Goal: Find specific fact: Find specific fact

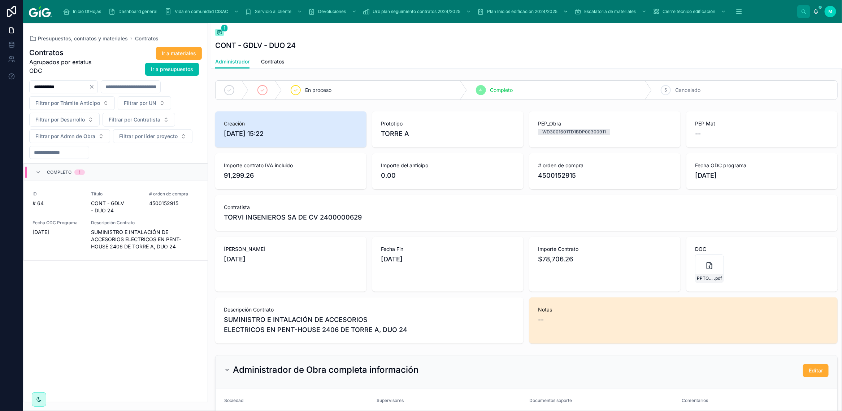
scroll to position [48, 0]
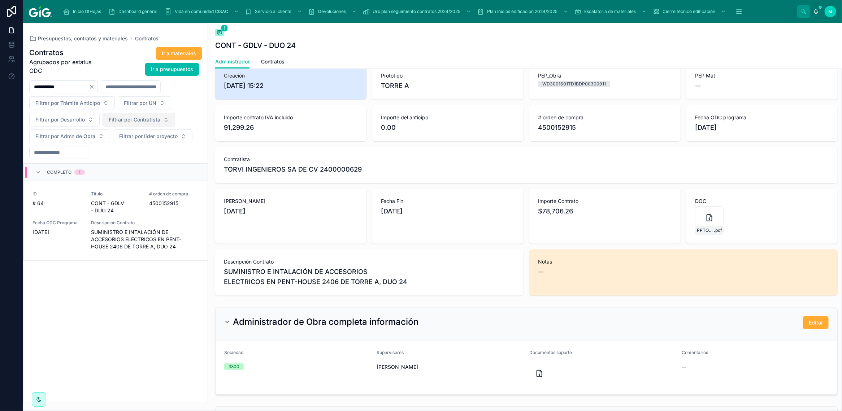
click at [146, 118] on span "Filtrar por Contratista" at bounding box center [135, 119] width 52 height 7
click at [59, 36] on span "Presupuestos, contratos y materiales" at bounding box center [83, 38] width 90 height 7
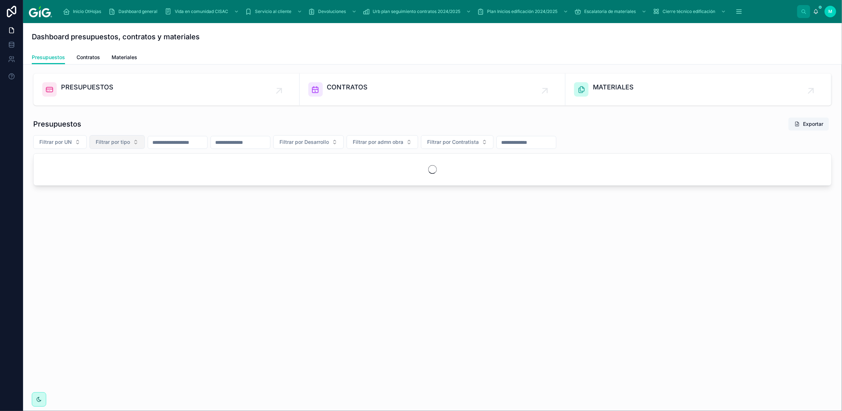
click at [132, 145] on button "Filtrar por tipo" at bounding box center [117, 142] width 55 height 14
click at [108, 207] on div "API" at bounding box center [117, 207] width 100 height 12
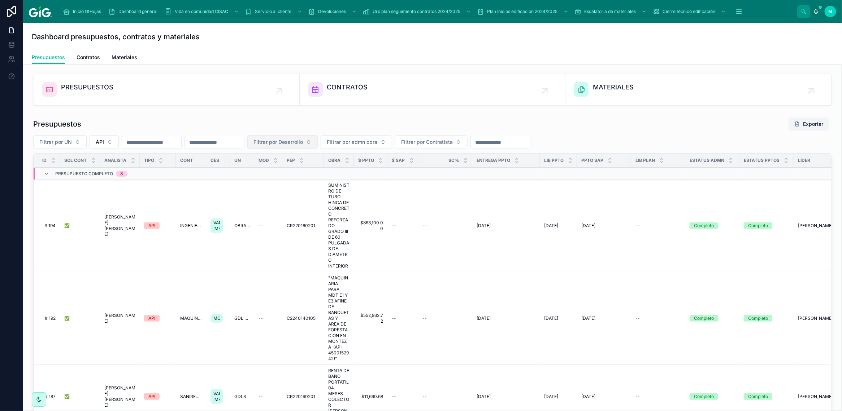
click at [318, 143] on button "Filtrar por Desarrollo" at bounding box center [282, 142] width 70 height 14
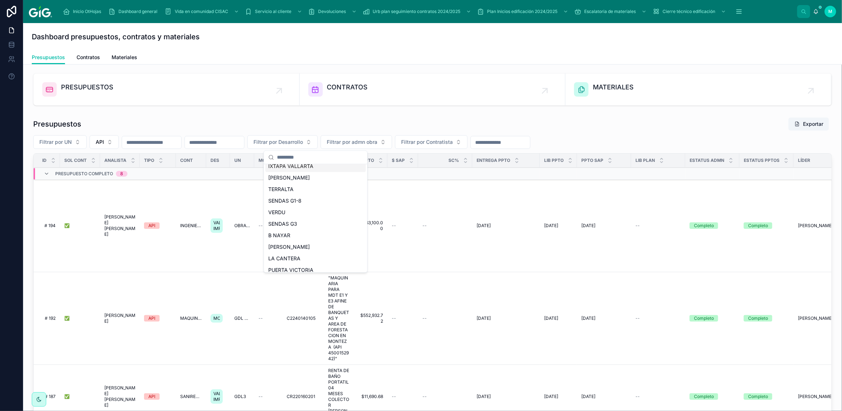
scroll to position [90, 0]
click at [291, 241] on span "LA CANTERA" at bounding box center [284, 243] width 32 height 7
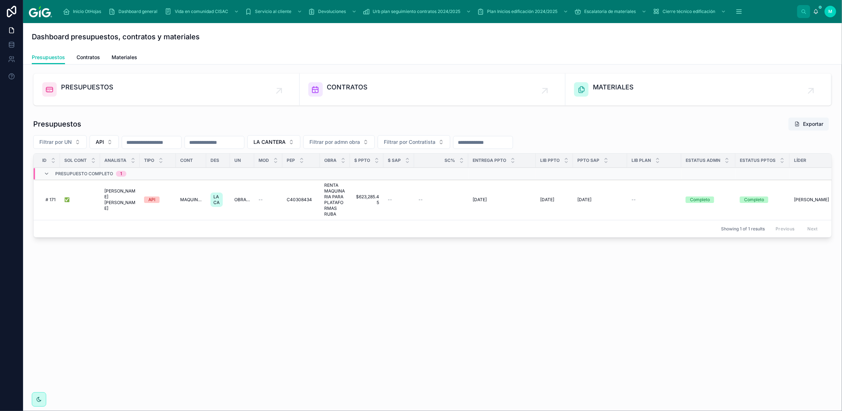
click at [111, 202] on span "[PERSON_NAME] [PERSON_NAME]" at bounding box center [119, 199] width 31 height 23
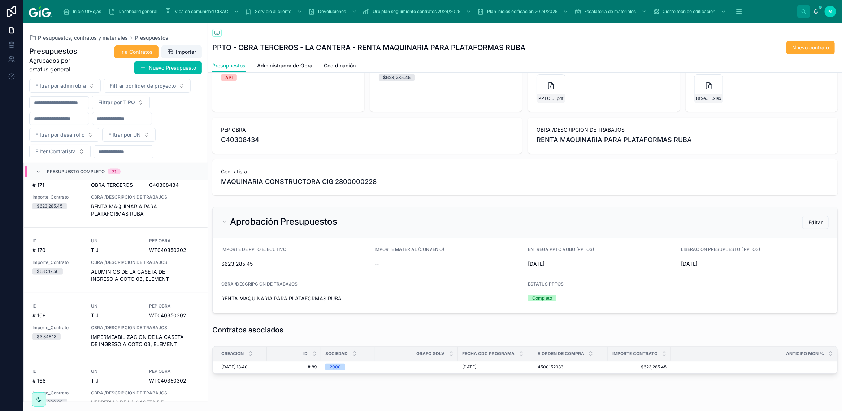
scroll to position [42, 0]
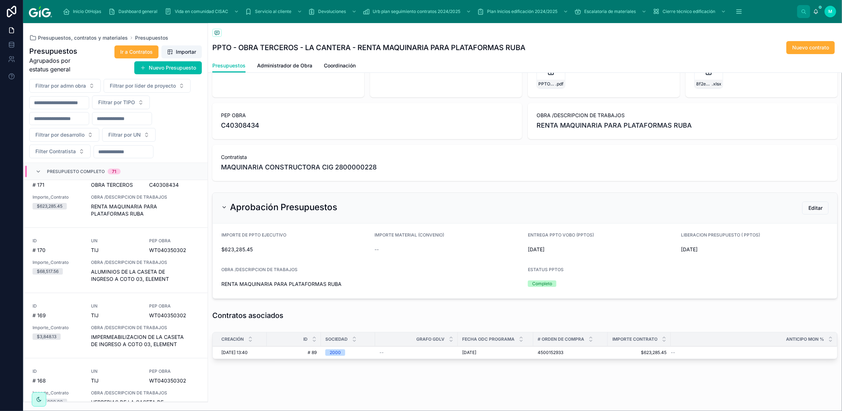
click at [236, 352] on span "[DATE] 13:40" at bounding box center [234, 353] width 26 height 6
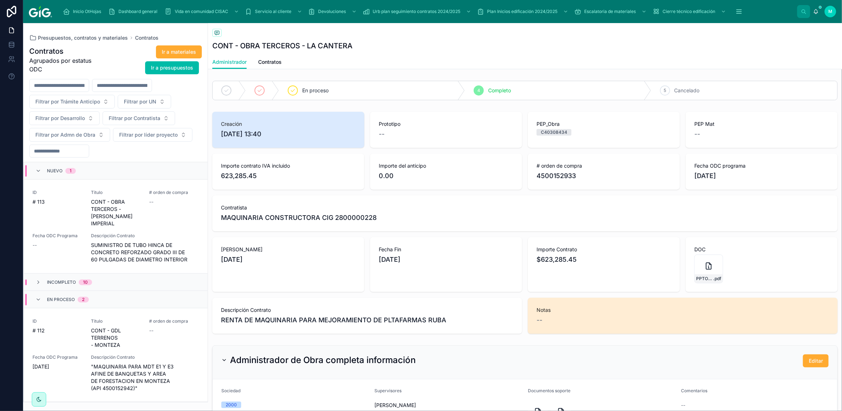
drag, startPoint x: 269, startPoint y: 65, endPoint x: 271, endPoint y: 73, distance: 8.1
click at [270, 65] on span "Contratos" at bounding box center [269, 61] width 23 height 7
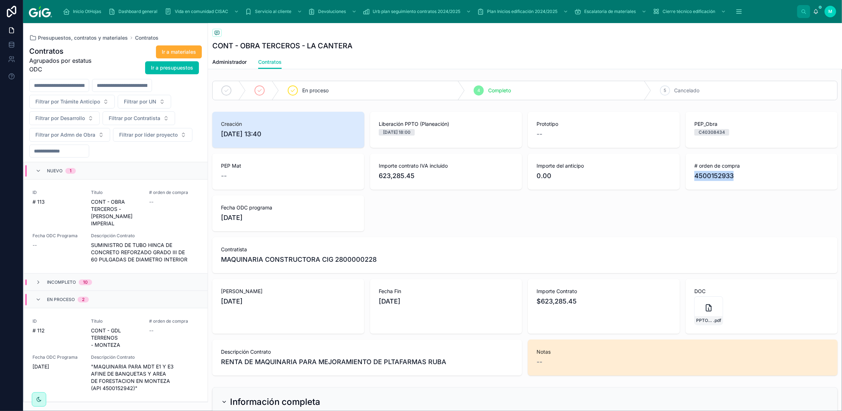
drag, startPoint x: 728, startPoint y: 176, endPoint x: 684, endPoint y: 179, distance: 43.4
click at [685, 179] on div "# orden de compra 4500152933" at bounding box center [761, 172] width 152 height 36
click at [695, 212] on div "Creación [DATE] 13:40 Liberación PPTO (Planeación) [DATE] 18:00 Prototipo -- PE…" at bounding box center [524, 244] width 625 height 264
drag, startPoint x: 725, startPoint y: 176, endPoint x: 690, endPoint y: 181, distance: 35.0
click at [694, 181] on span "4500152933" at bounding box center [761, 176] width 135 height 10
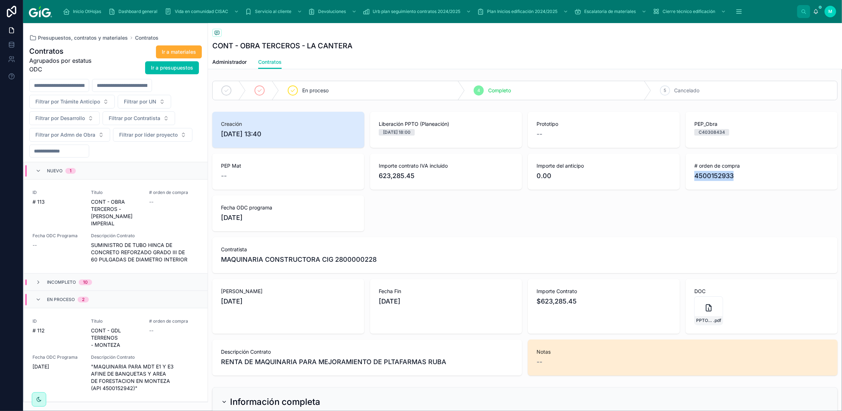
copy span "4500152933"
click at [85, 39] on span "Presupuestos, contratos y materiales" at bounding box center [83, 37] width 90 height 7
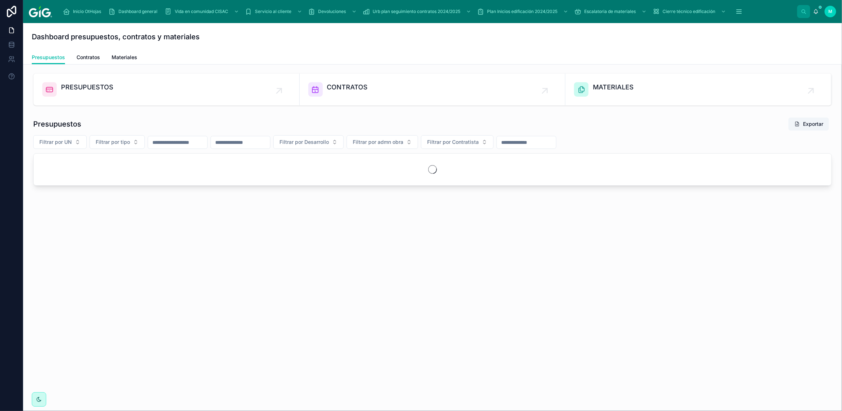
click at [79, 56] on span "Contratos" at bounding box center [88, 57] width 23 height 7
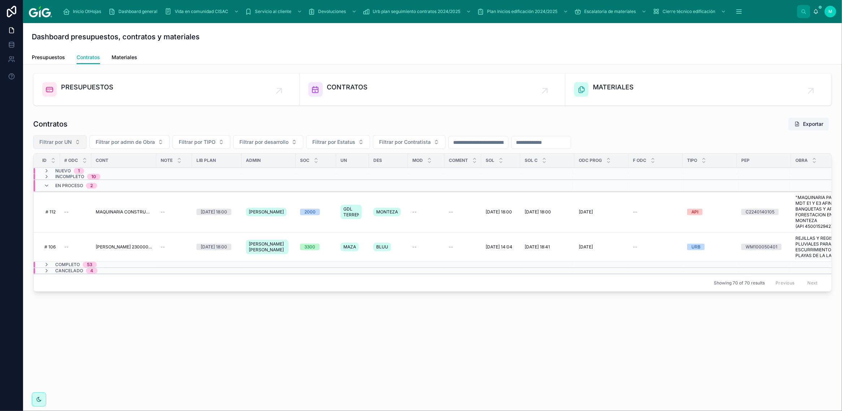
click at [78, 141] on button "Filtrar por UN" at bounding box center [59, 142] width 53 height 14
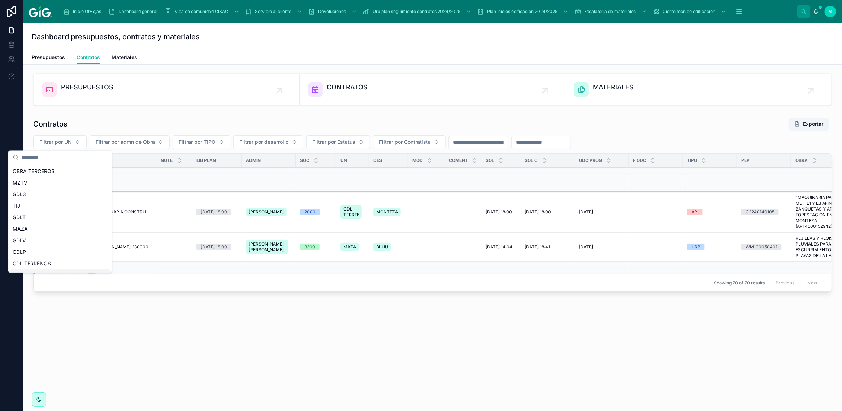
click at [166, 323] on div "PRESUPUESTOS CONTRATOS MATERIALES Contratos Exportar Filtrar por UN Filtrar por…" at bounding box center [432, 204] width 819 height 279
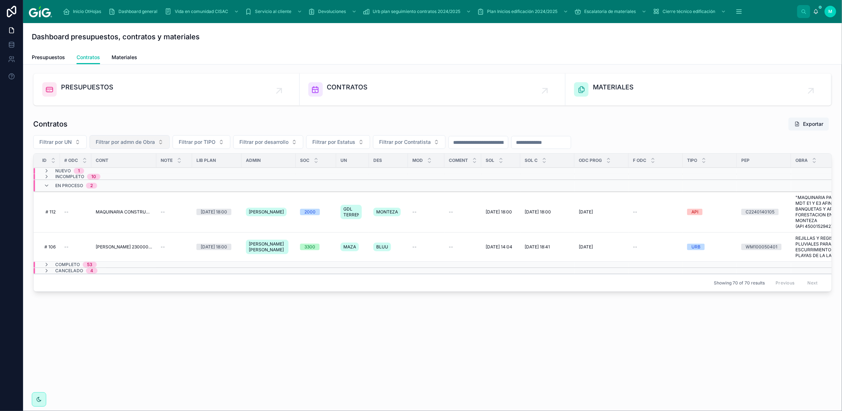
click at [162, 139] on button "Filtrar por admn de Obra" at bounding box center [130, 142] width 80 height 14
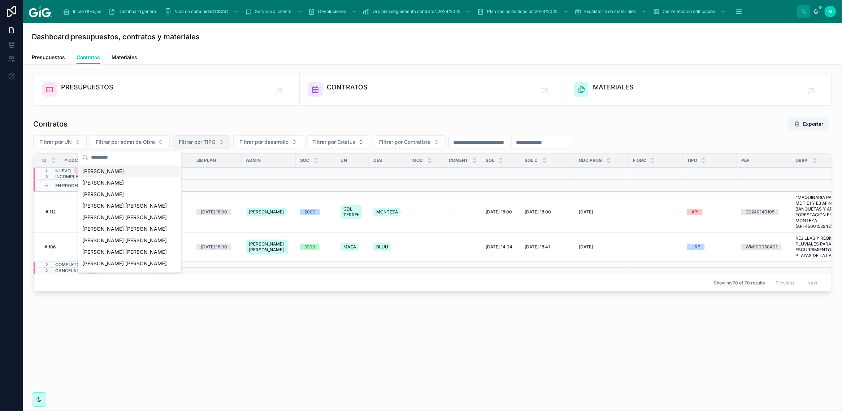
click at [226, 141] on button "Filtrar por TIPO" at bounding box center [202, 142] width 58 height 14
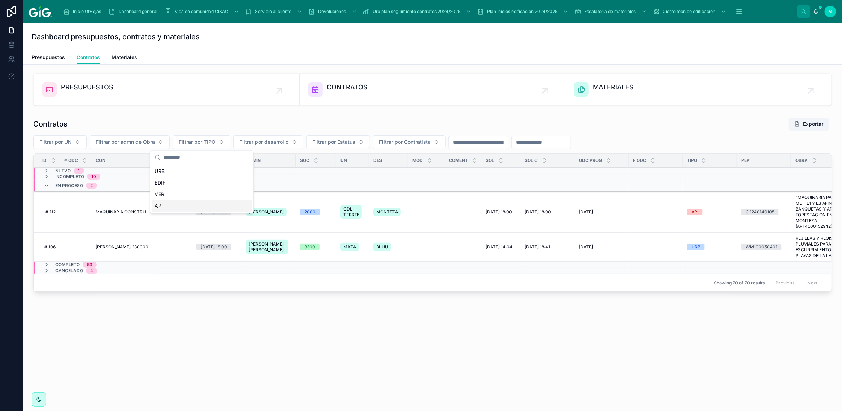
click at [181, 206] on div "API" at bounding box center [202, 207] width 100 height 12
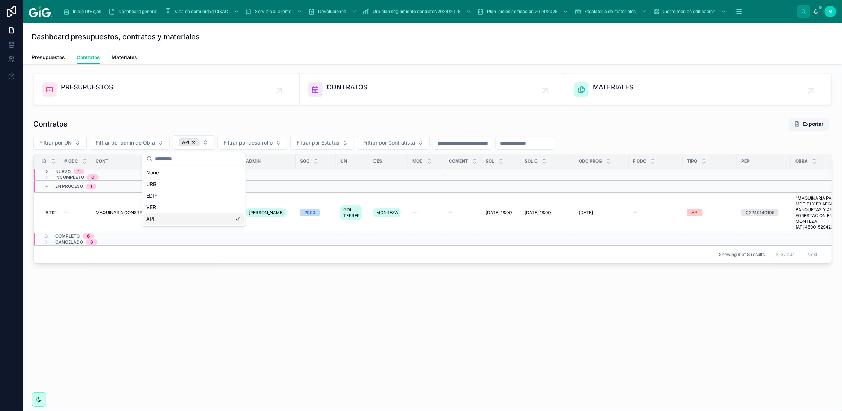
drag, startPoint x: 238, startPoint y: 298, endPoint x: 244, endPoint y: 299, distance: 6.2
click at [238, 298] on div "PRESUPUESTOS CONTRATOS MATERIALES Contratos Exportar Filtrar por UN Filtrar por…" at bounding box center [432, 190] width 819 height 251
click at [62, 237] on span "Completo" at bounding box center [67, 237] width 25 height 6
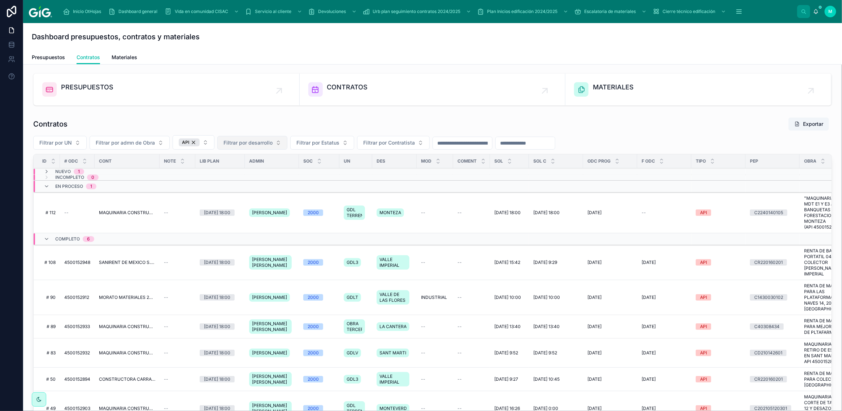
click at [270, 144] on span "Filtrar por desarrollo" at bounding box center [247, 142] width 49 height 7
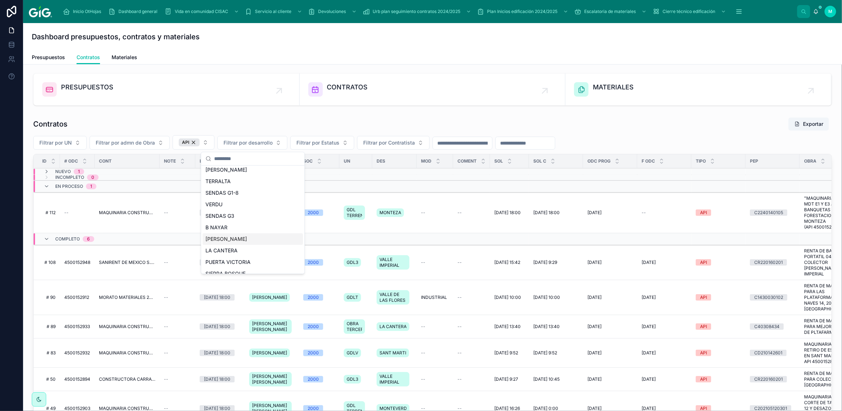
scroll to position [90, 0]
click at [226, 240] on div "LA CANTERA" at bounding box center [252, 245] width 100 height 12
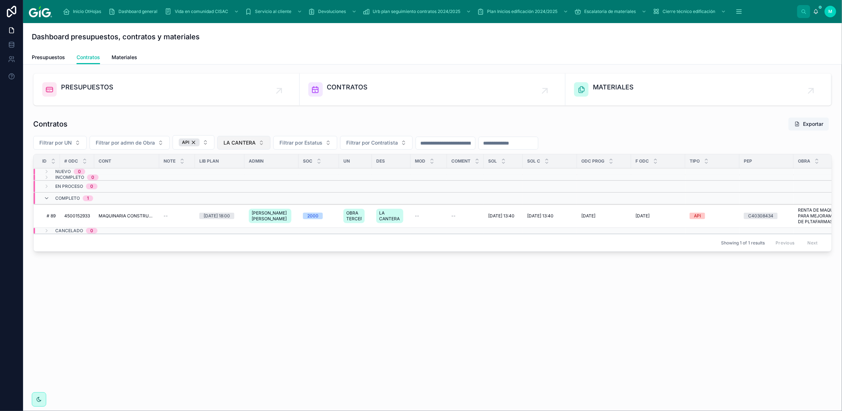
click at [253, 147] on span "LA CANTERA" at bounding box center [239, 142] width 32 height 7
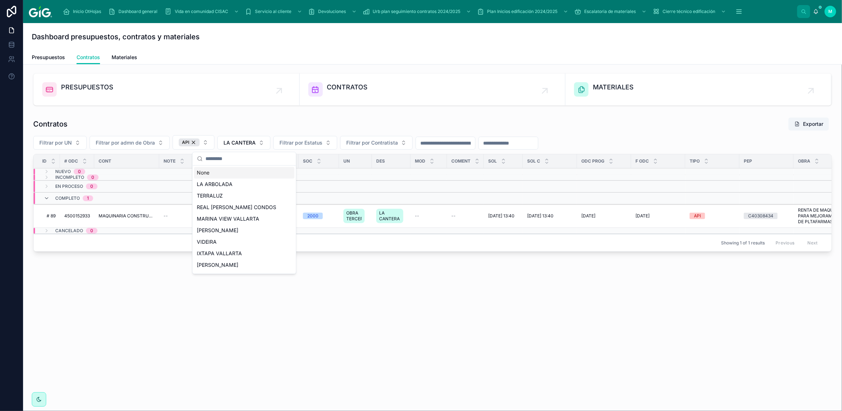
click at [219, 173] on div "None" at bounding box center [244, 173] width 100 height 12
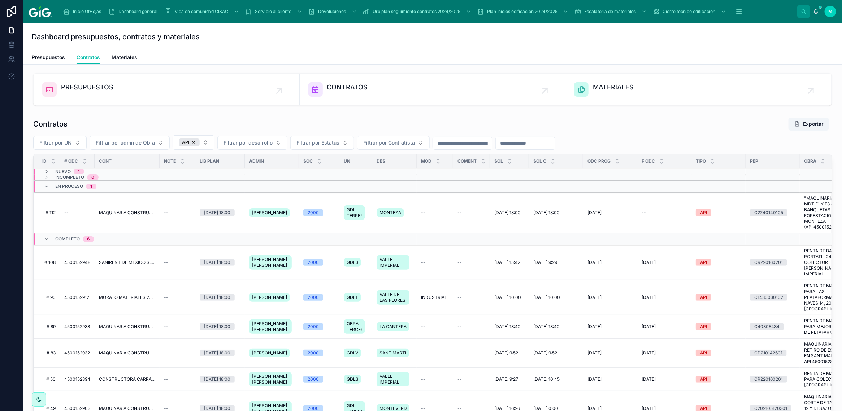
click at [115, 383] on span "CONSTRUCTORA CARRANTA 2400009739" at bounding box center [127, 380] width 56 height 6
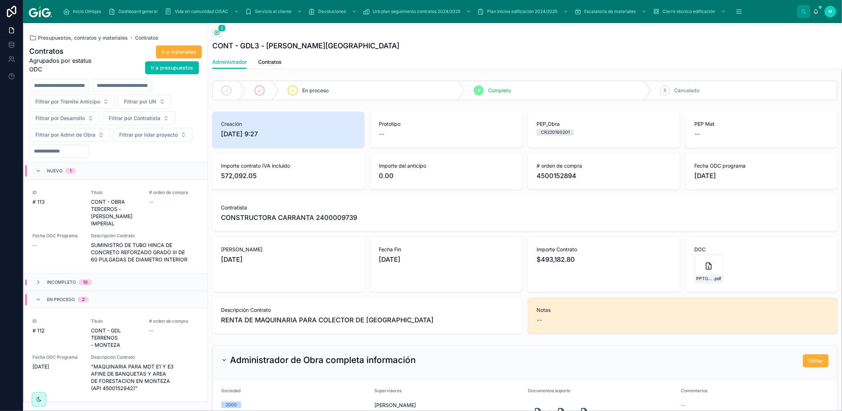
click at [274, 59] on span "Contratos" at bounding box center [269, 61] width 23 height 7
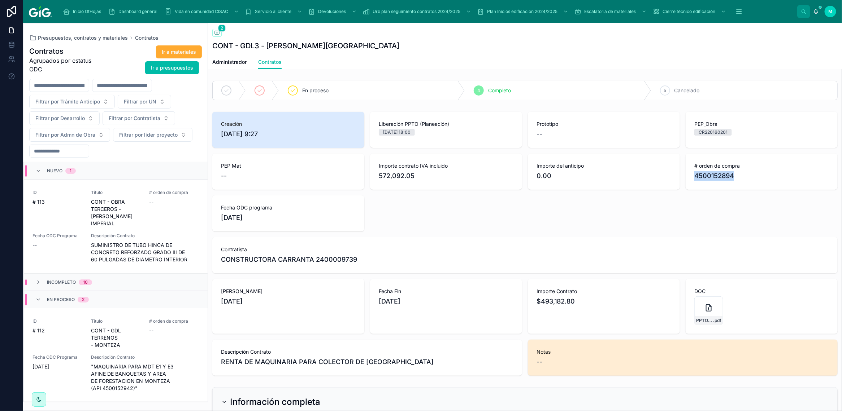
drag, startPoint x: 728, startPoint y: 174, endPoint x: 689, endPoint y: 179, distance: 40.1
click at [694, 179] on span "4500152894" at bounding box center [761, 176] width 135 height 10
click at [689, 212] on div "Creación [DATE] 9:27 Liberación PPTO (Planeación) [DATE] 18:00 Prototipo -- PEP…" at bounding box center [524, 244] width 625 height 264
click at [730, 171] on span "4500152894" at bounding box center [761, 176] width 135 height 10
drag, startPoint x: 728, startPoint y: 177, endPoint x: 688, endPoint y: 186, distance: 41.0
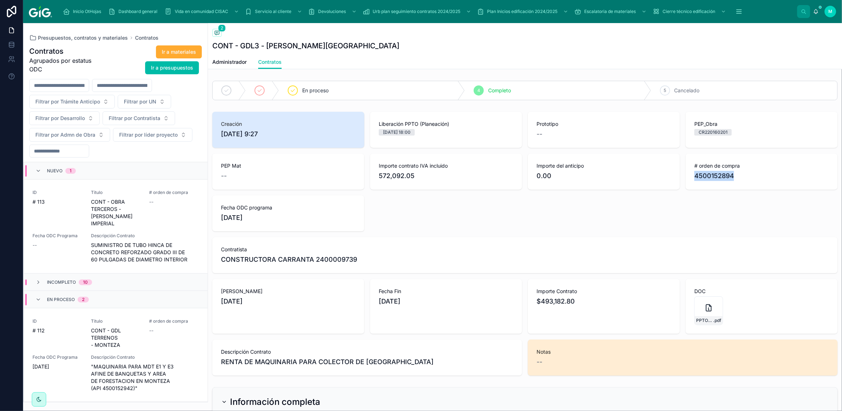
click at [688, 186] on div "# orden de compra 4500152894" at bounding box center [761, 172] width 152 height 36
drag, startPoint x: 733, startPoint y: 175, endPoint x: 728, endPoint y: 175, distance: 5.8
click at [733, 175] on span "4500152894" at bounding box center [761, 176] width 135 height 10
click at [726, 175] on span "4500152894" at bounding box center [761, 176] width 135 height 10
drag, startPoint x: 732, startPoint y: 176, endPoint x: 688, endPoint y: 178, distance: 44.1
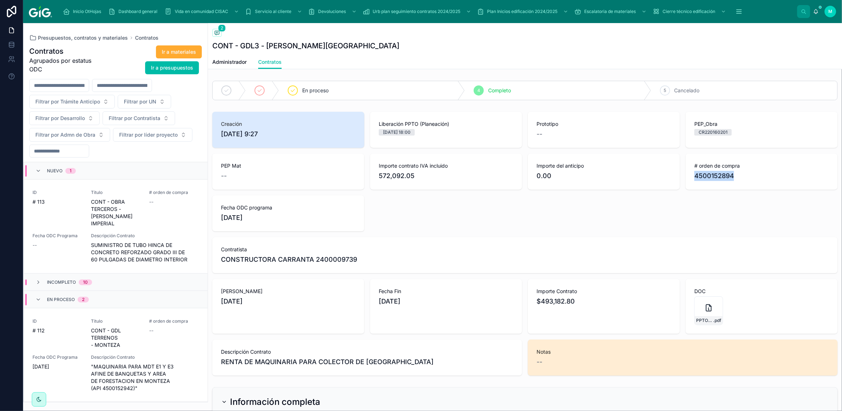
click at [688, 178] on div "# orden de compra 4500152894" at bounding box center [761, 172] width 152 height 36
copy span "4500152894"
